Goal: Information Seeking & Learning: Learn about a topic

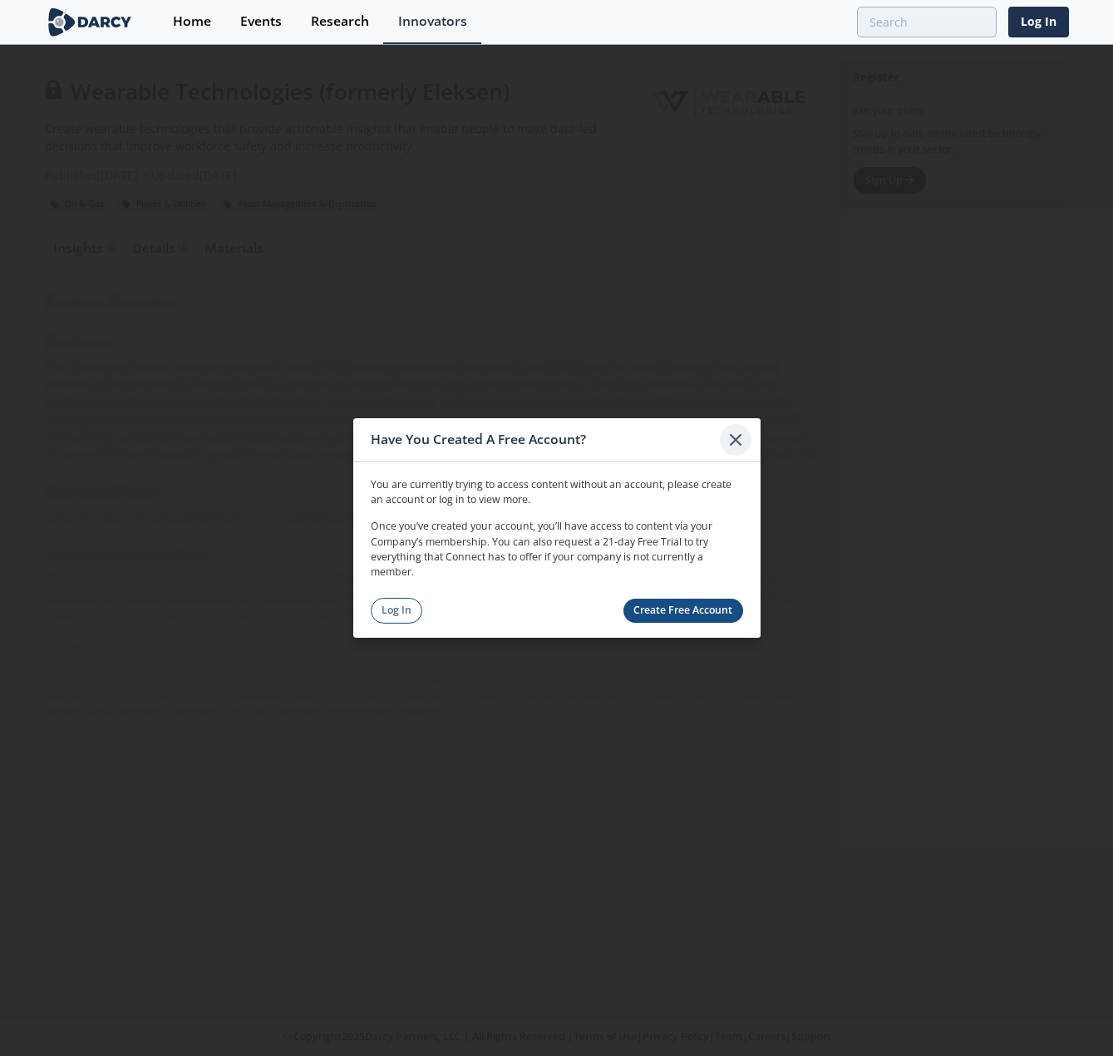
click at [731, 441] on icon at bounding box center [736, 440] width 20 height 20
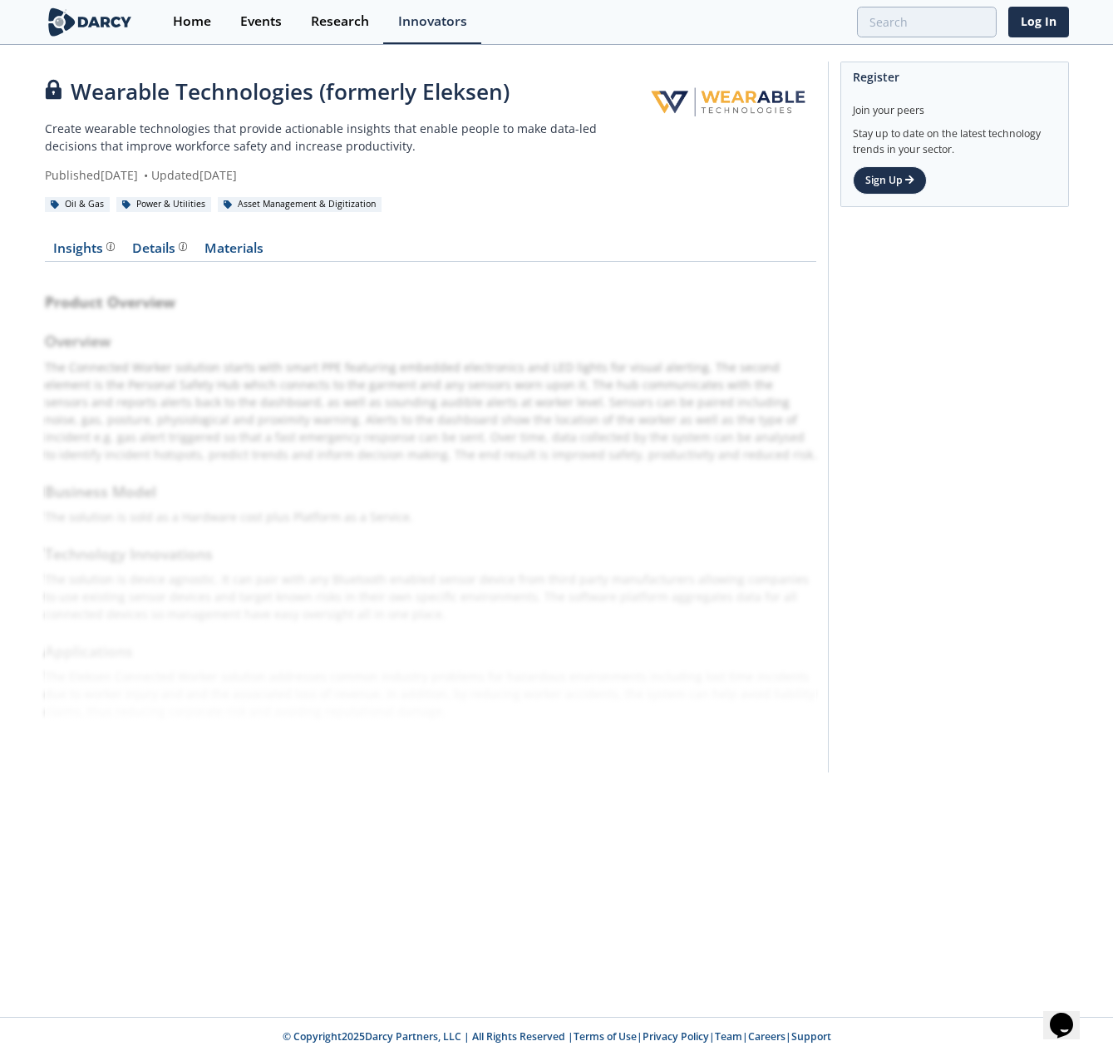
click at [318, 116] on div "Wearable Technologies (formerly Eleksen) Create wearable technologies that prov…" at bounding box center [342, 130] width 594 height 108
